Goal: Complete application form

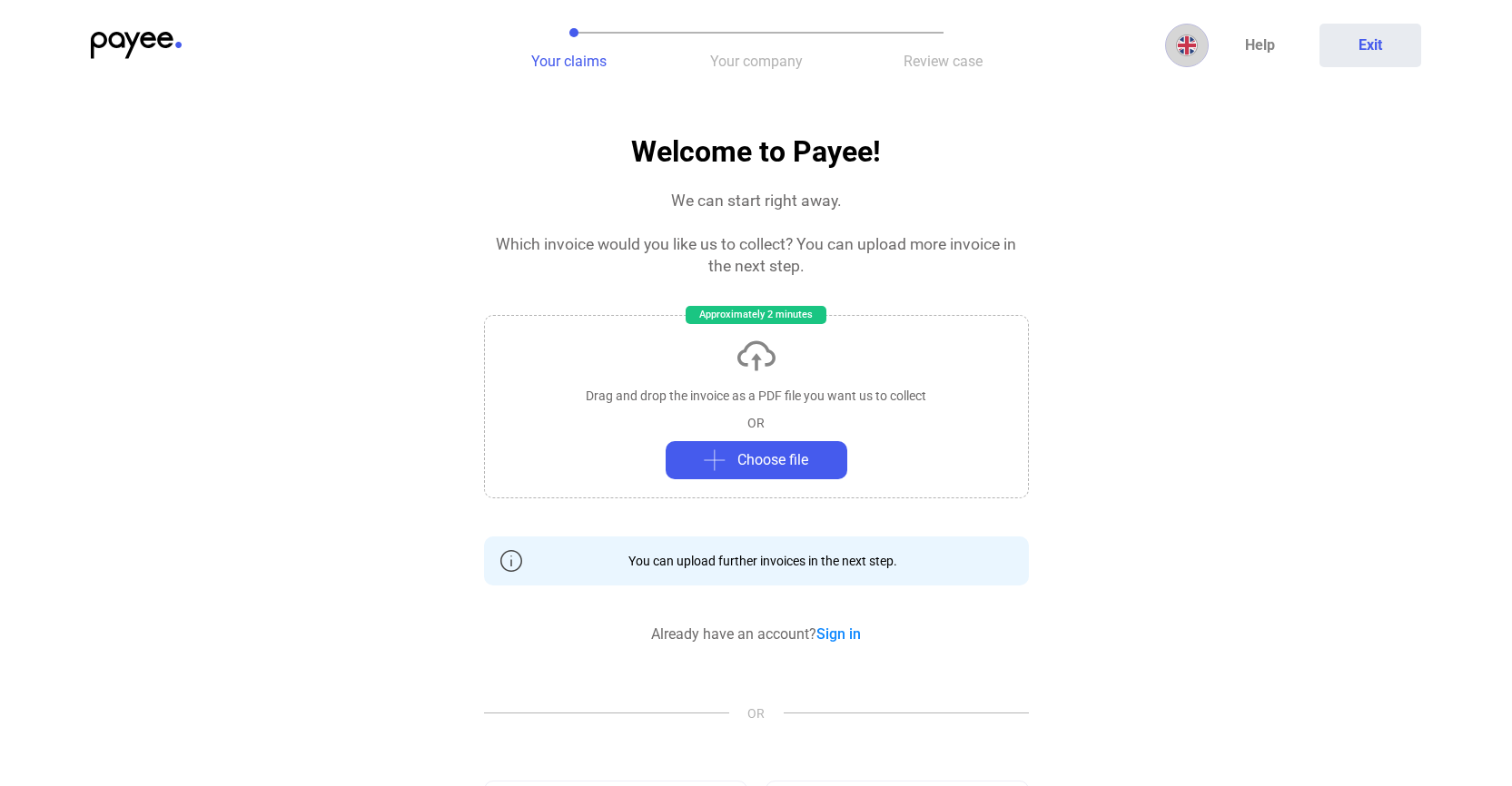
click at [1185, 44] on img at bounding box center [1187, 45] width 22 height 22
click at [1193, 88] on img at bounding box center [1191, 89] width 22 height 22
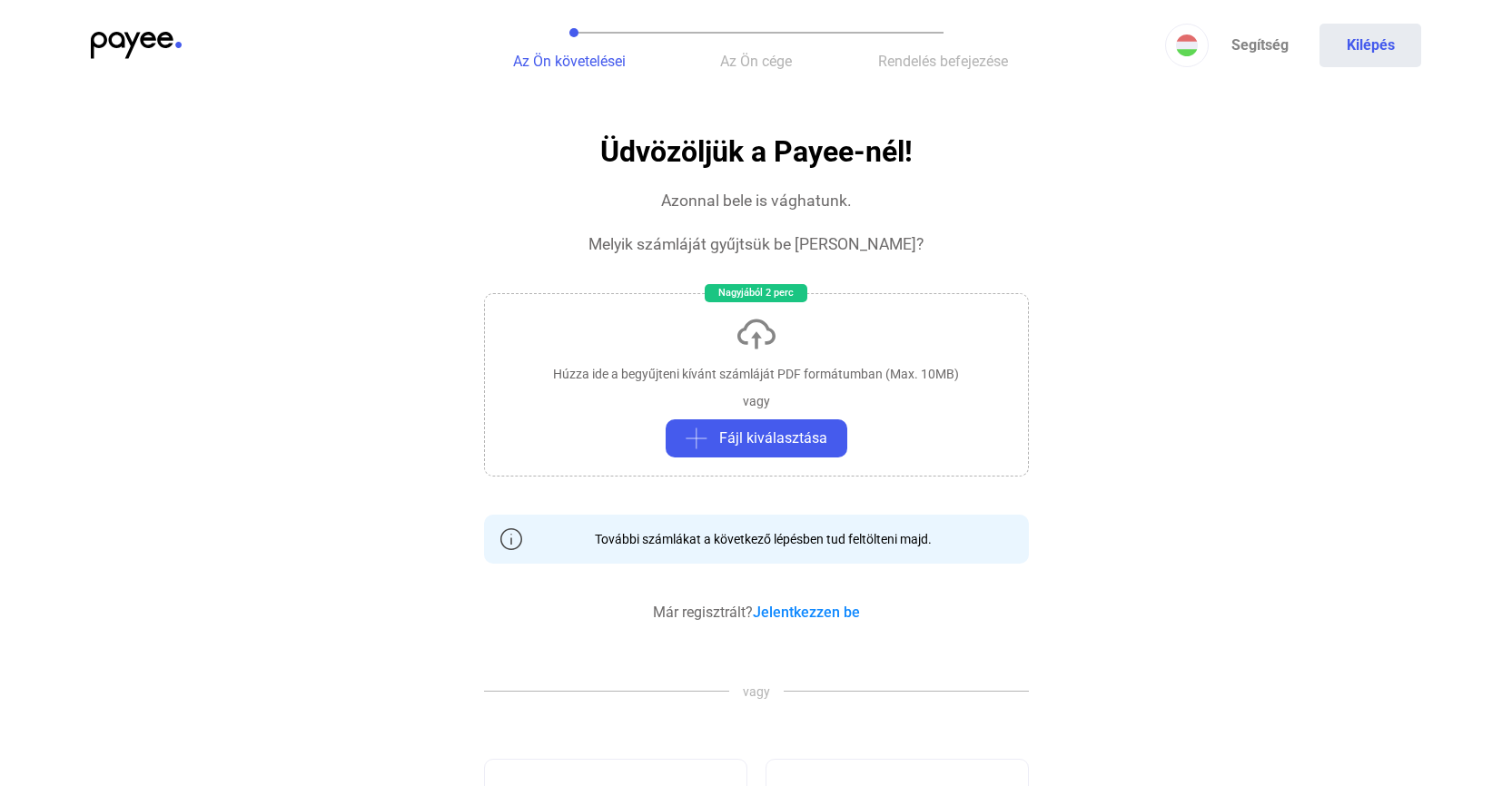
click at [157, 43] on img at bounding box center [135, 45] width 90 height 27
